Goal: Task Accomplishment & Management: Use online tool/utility

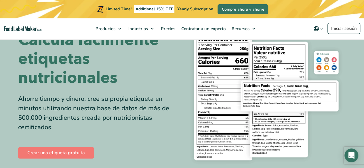
scroll to position [58, 0]
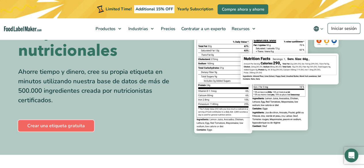
click at [68, 127] on link "Crear una etiqueta gratuita" at bounding box center [56, 126] width 76 height 12
